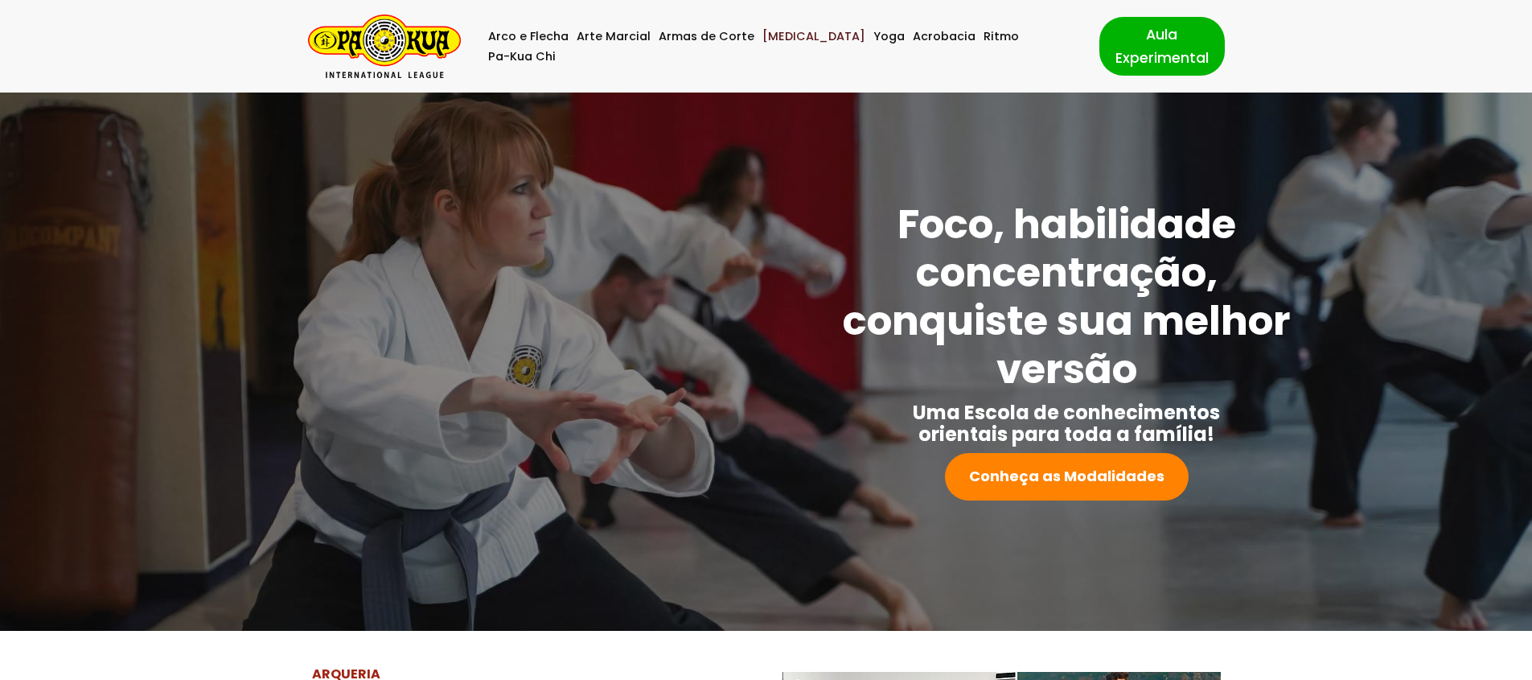
click at [759, 47] on link "[MEDICAL_DATA]" at bounding box center [813, 37] width 103 height 20
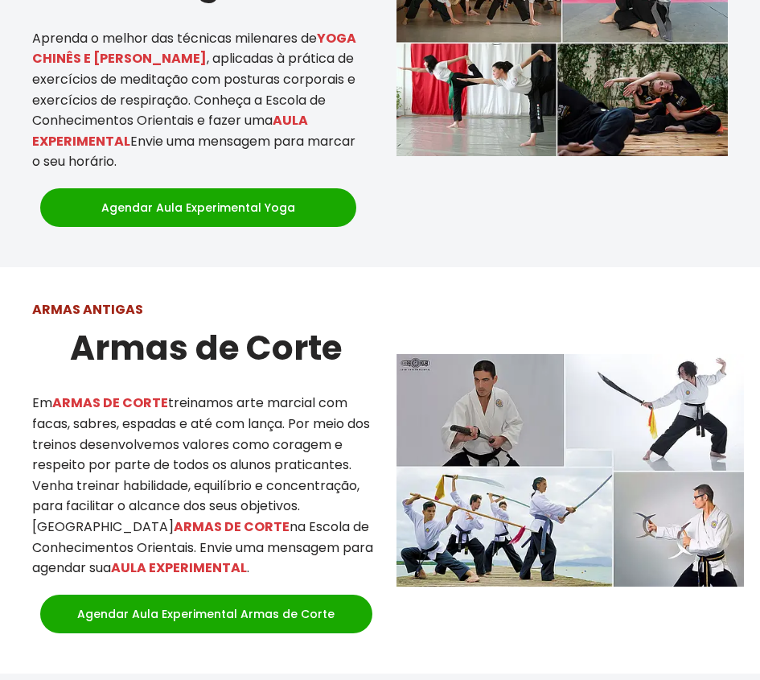
scroll to position [1933, 0]
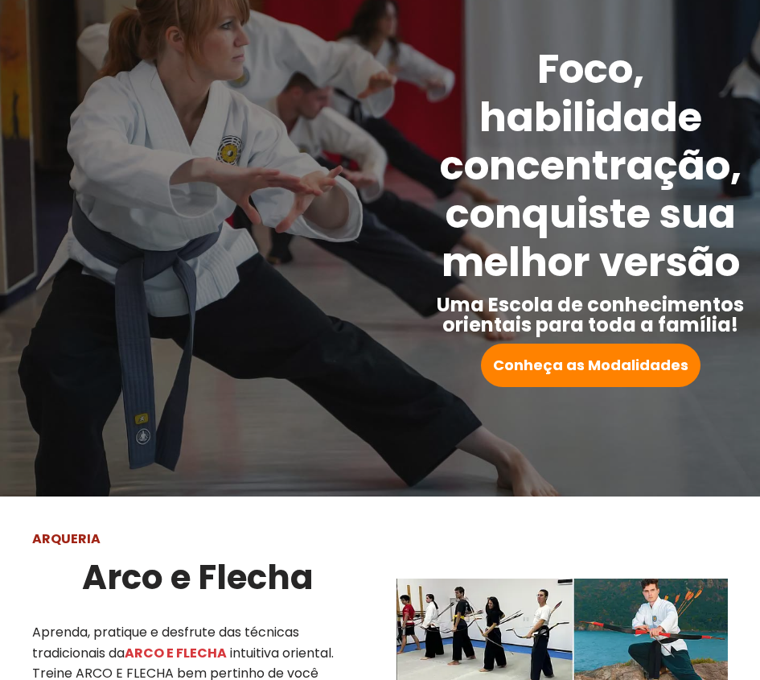
scroll to position [0, 0]
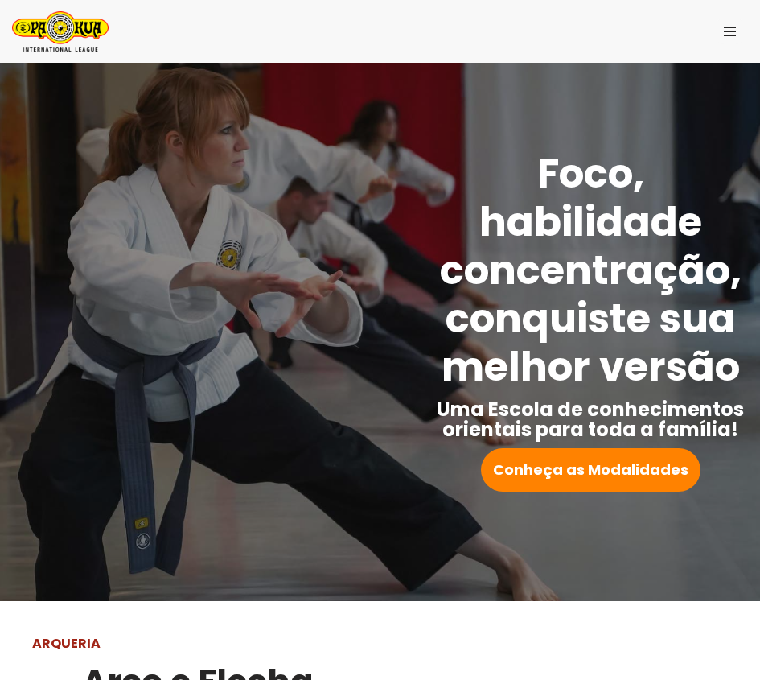
click at [0, 0] on img "Pa-Kua Brasil Uma Escola de conhecimentos orientais para toda a família. Foco, …" at bounding box center [0, 0] width 0 height 0
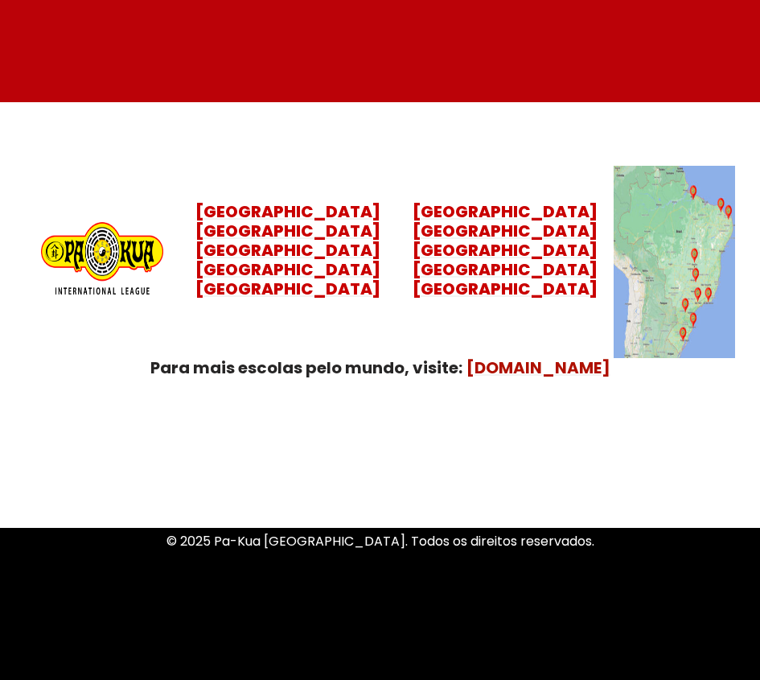
scroll to position [6919, 0]
click at [314, 220] on mark "[GEOGRAPHIC_DATA] [GEOGRAPHIC_DATA] [GEOGRAPHIC_DATA] [GEOGRAPHIC_DATA]" at bounding box center [287, 260] width 185 height 80
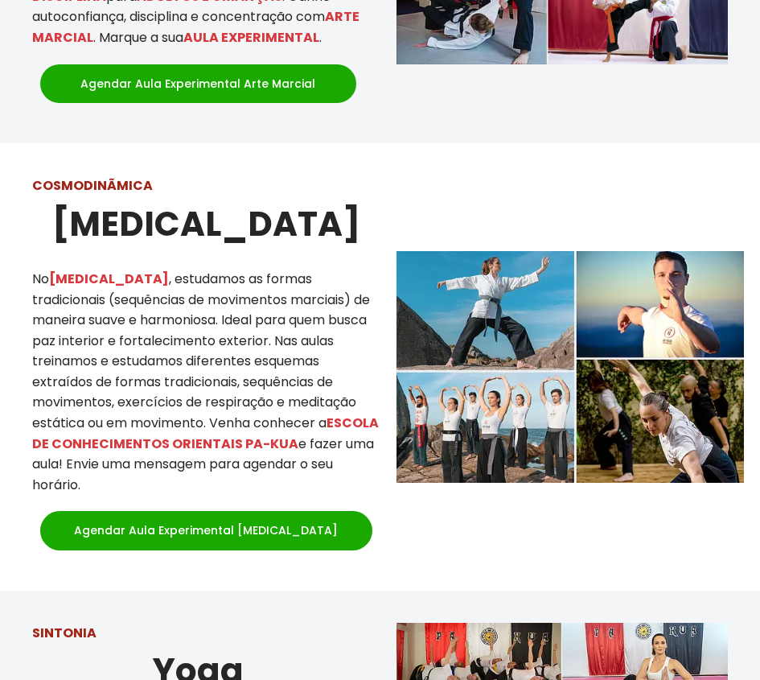
scroll to position [1255, 0]
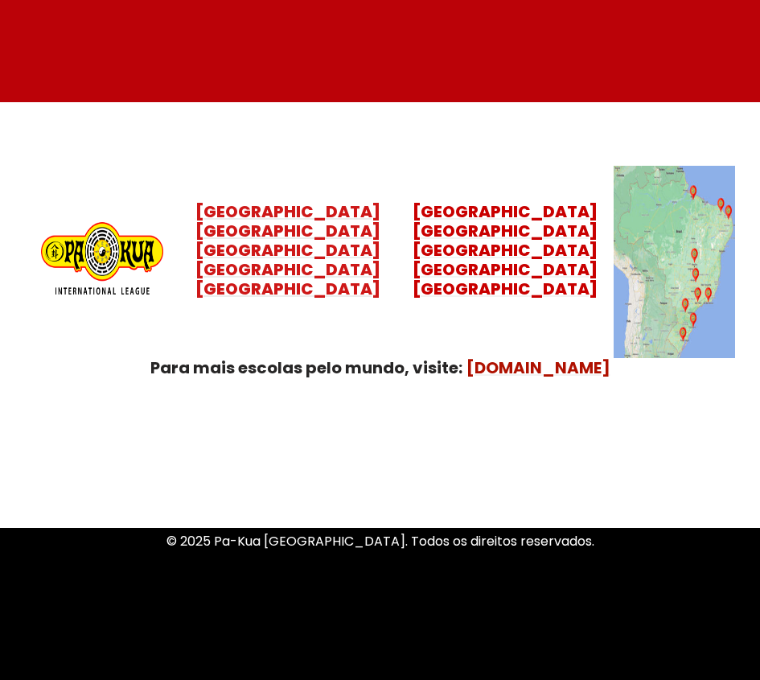
click at [276, 220] on mark "Santa Catarina Paraná São Paulo Rio de Janeiro" at bounding box center [287, 260] width 185 height 80
